Goal: Find specific page/section: Find specific page/section

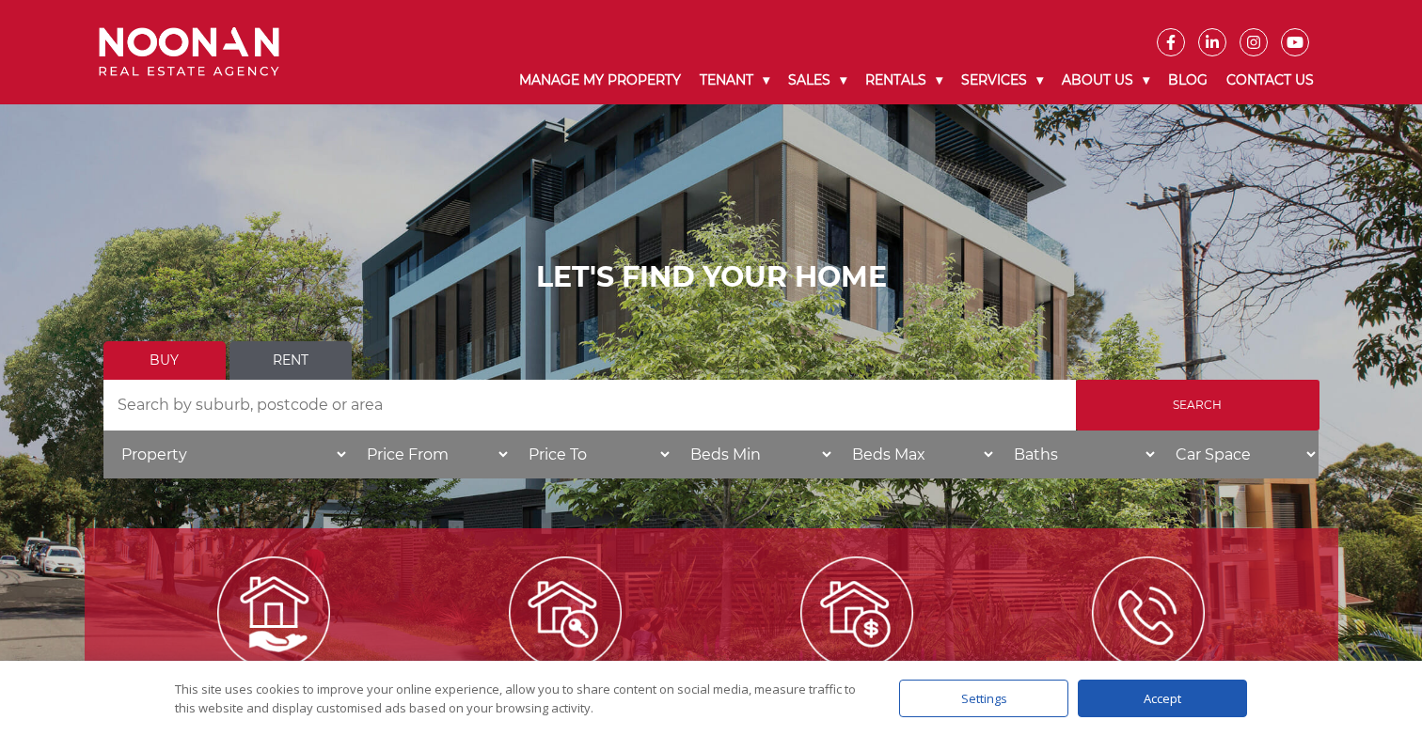
click at [365, 408] on input "Search by Address" at bounding box center [589, 405] width 972 height 51
type input "a"
click at [300, 365] on link "Rent" at bounding box center [290, 360] width 122 height 39
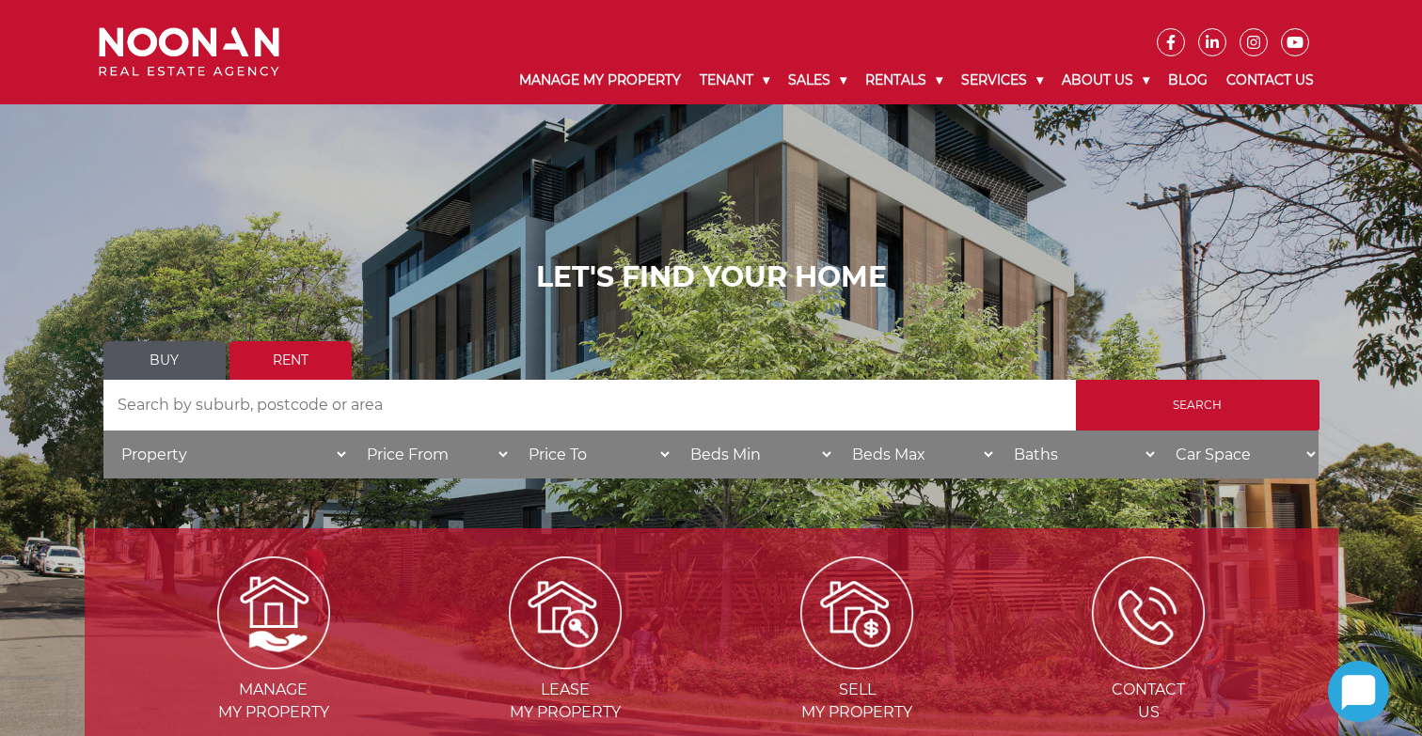
click at [307, 419] on input "Search by Address" at bounding box center [589, 405] width 972 height 51
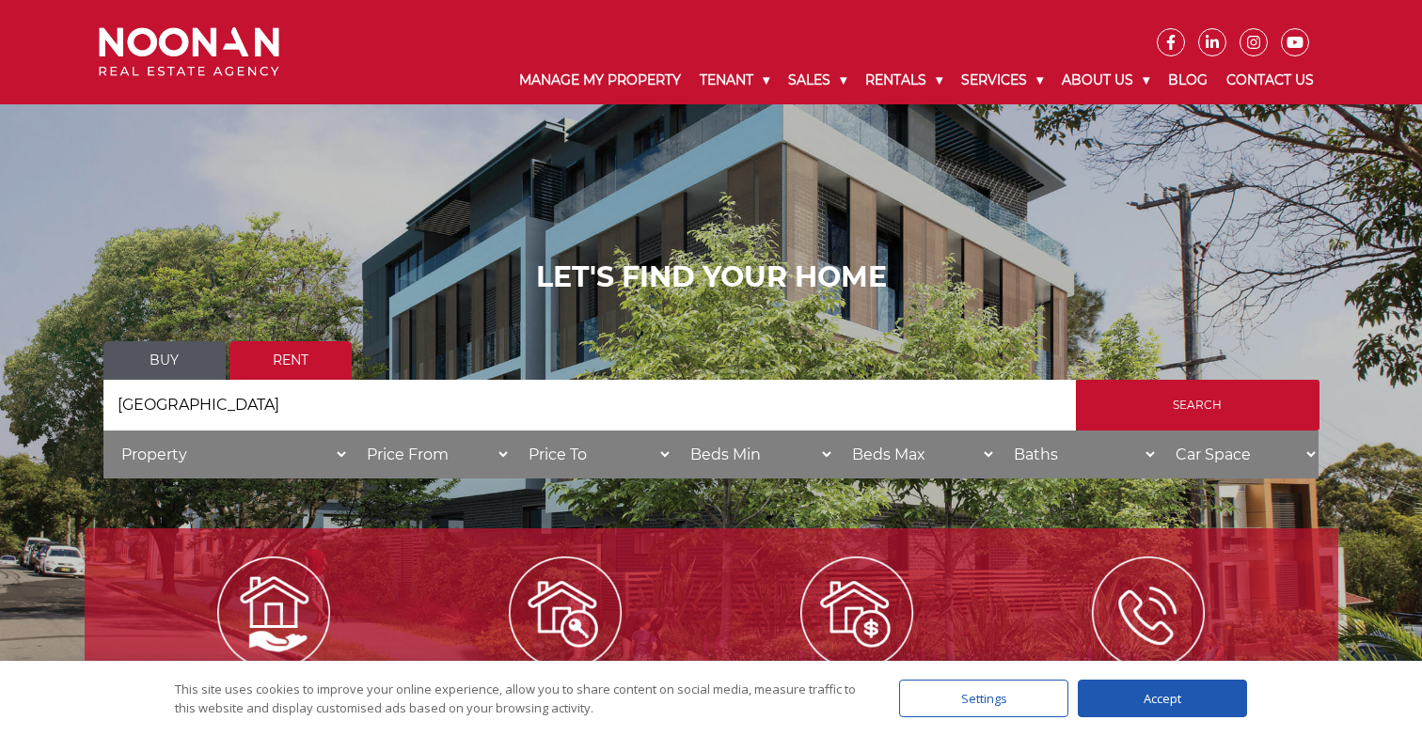
type input "[GEOGRAPHIC_DATA]"
click at [1197, 418] on input "Search" at bounding box center [1198, 405] width 244 height 51
